Goal: Navigation & Orientation: Find specific page/section

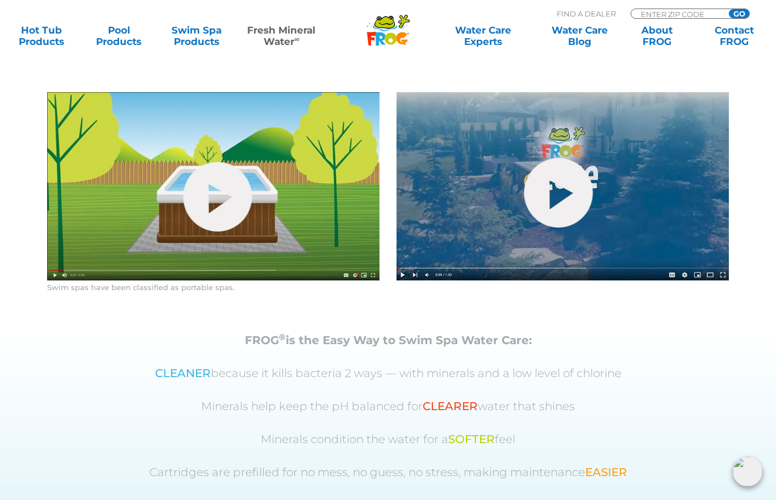
scroll to position [643, 0]
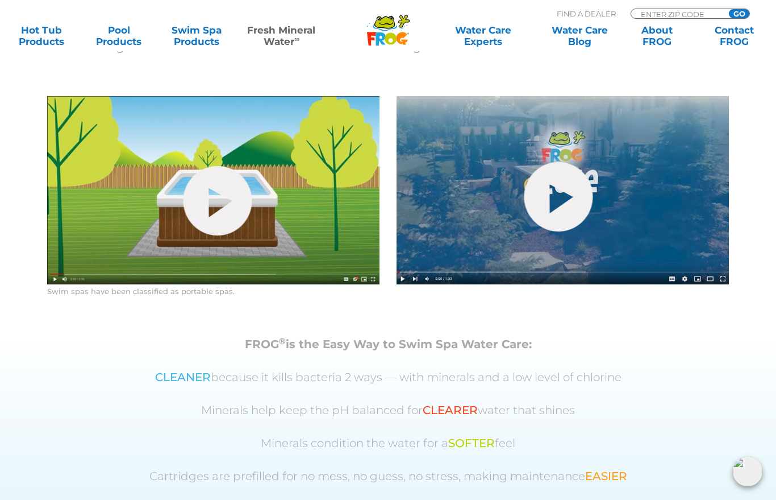
click at [221, 235] on link "hide-me" at bounding box center [218, 200] width 69 height 69
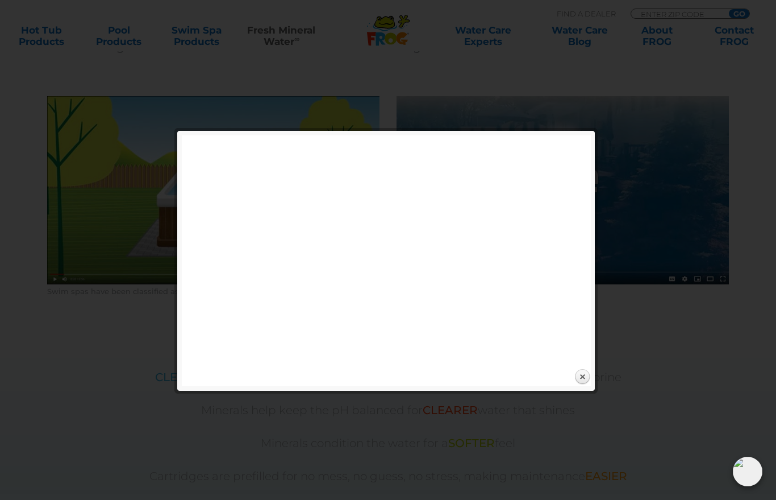
click at [585, 377] on link "Close" at bounding box center [582, 376] width 17 height 17
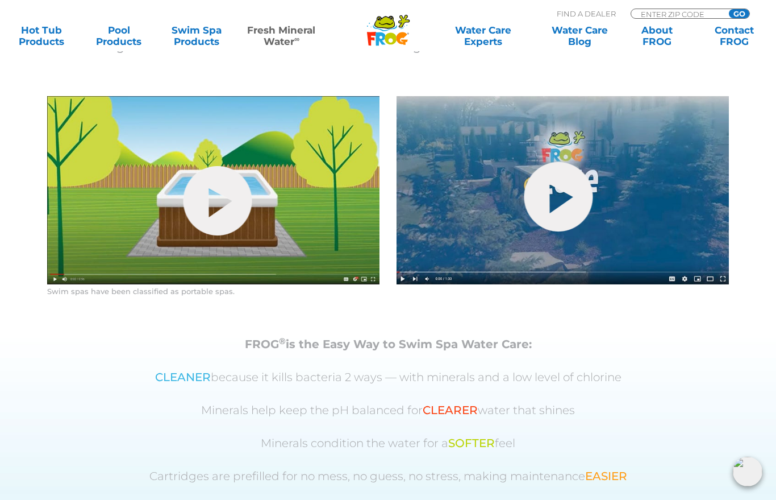
click at [561, 231] on link "hide-me" at bounding box center [559, 196] width 69 height 69
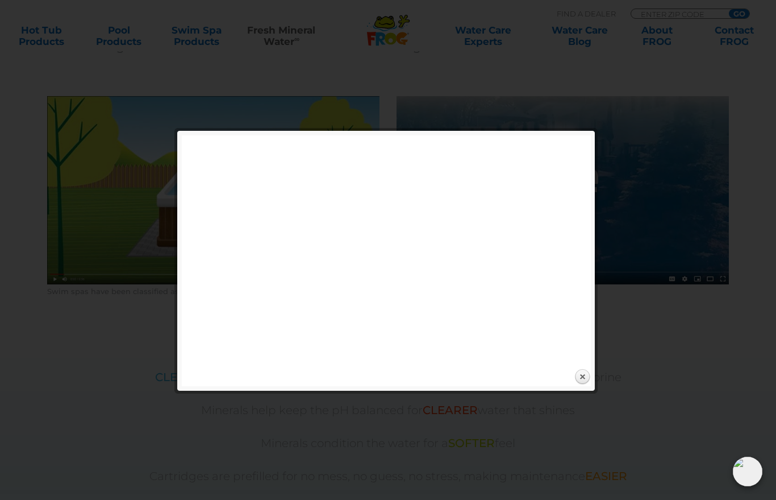
click at [580, 374] on link "Close" at bounding box center [582, 376] width 17 height 17
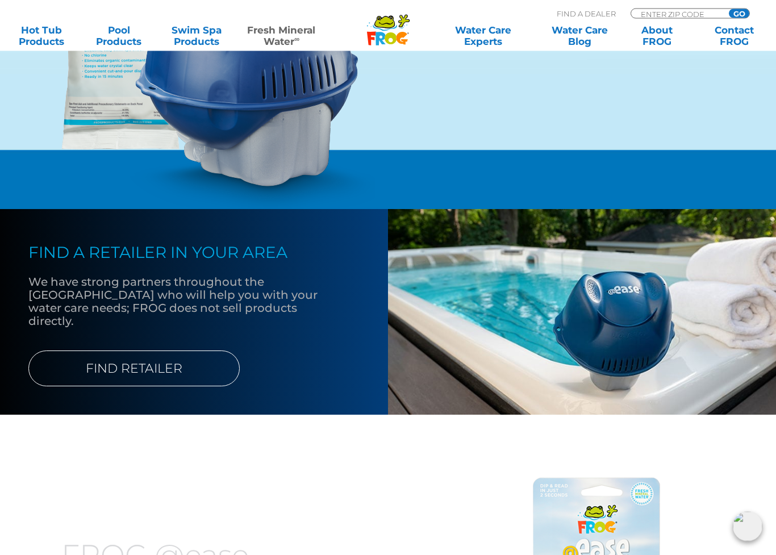
scroll to position [1318, 0]
click at [181, 386] on link "FIND RETAILER" at bounding box center [133, 369] width 211 height 36
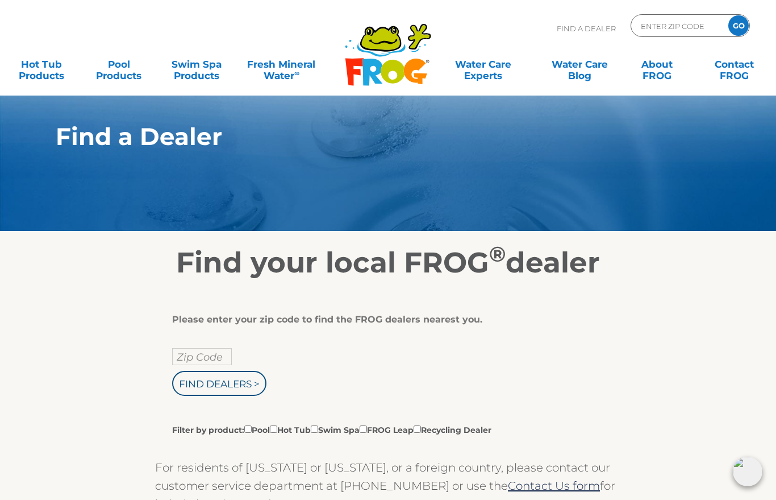
click at [220, 354] on input "Zip Code" at bounding box center [202, 356] width 60 height 17
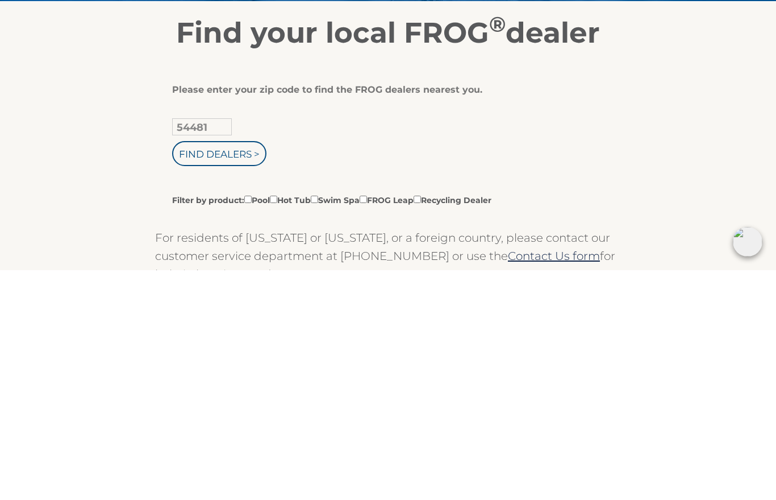
type input "54481"
click at [228, 371] on input "Find Dealers >" at bounding box center [219, 383] width 94 height 25
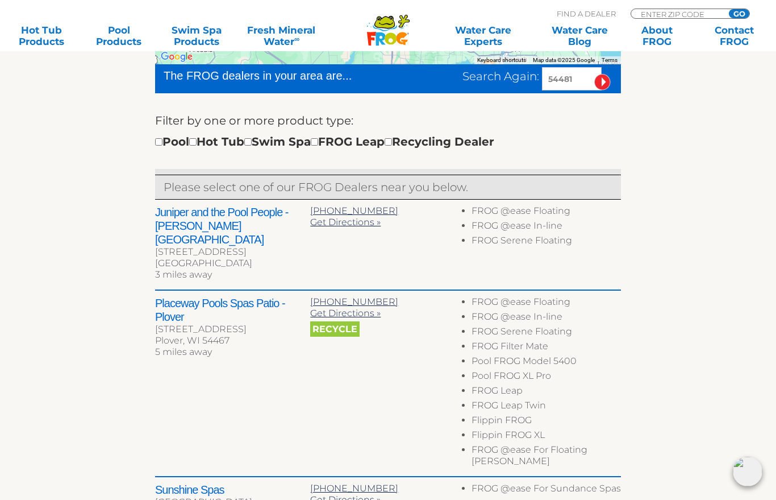
scroll to position [342, 0]
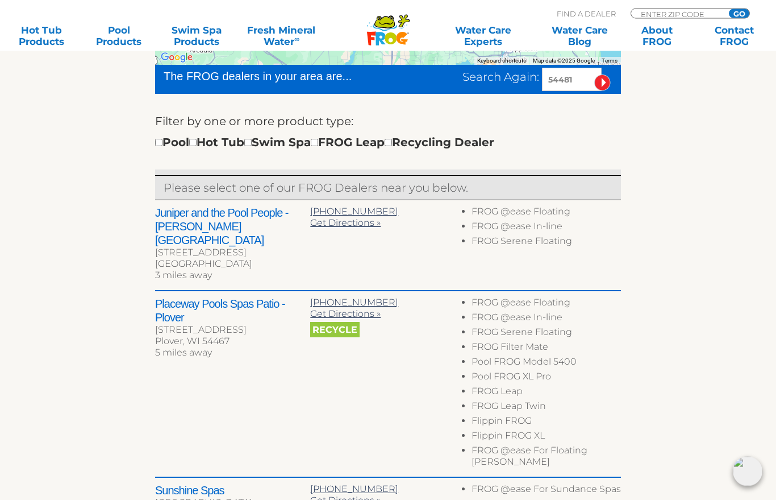
click at [279, 142] on div "Pool Hot Tub Swim Spa FROG Leap Recycling Dealer" at bounding box center [324, 143] width 339 height 18
click at [252, 140] on input "checkbox" at bounding box center [247, 142] width 7 height 7
checkbox input "true"
